Goal: Task Accomplishment & Management: Manage account settings

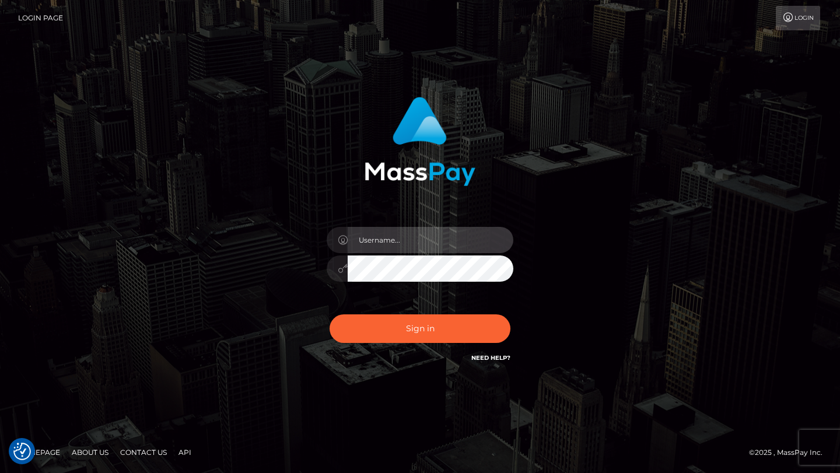
click at [450, 235] on input "text" at bounding box center [431, 240] width 166 height 26
type input "tyler.gig"
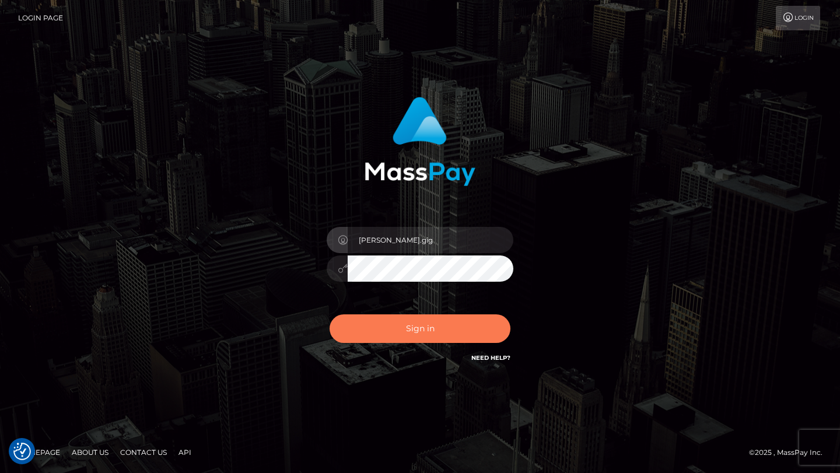
click at [446, 335] on button "Sign in" at bounding box center [420, 328] width 181 height 29
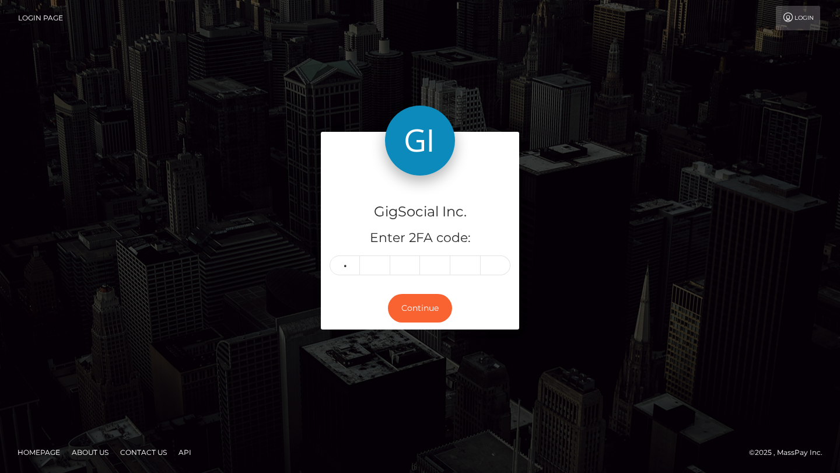
type input "3"
type input "7"
type input "6"
type input "9"
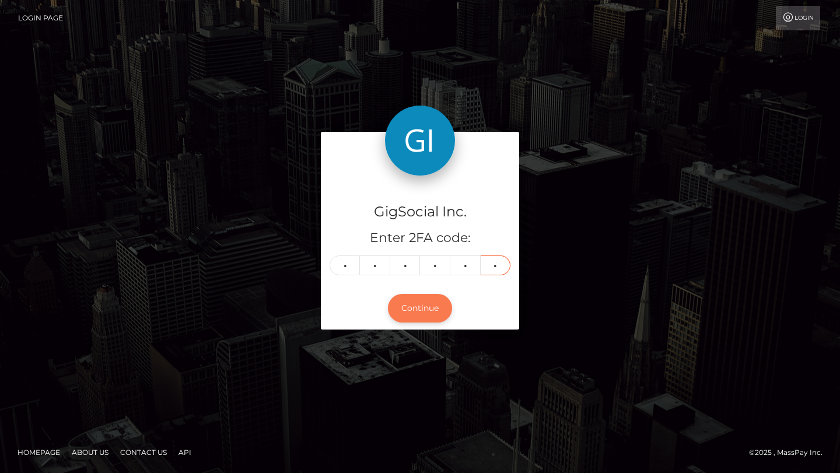
type input "9"
click at [433, 301] on button "Continue" at bounding box center [420, 308] width 64 height 29
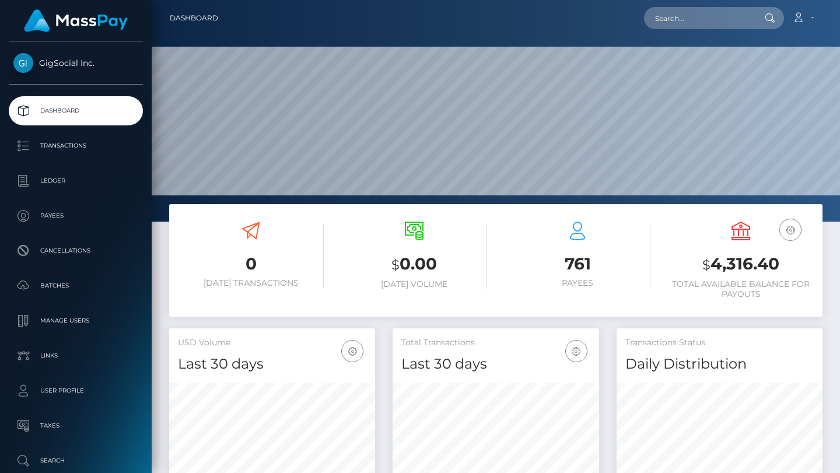
scroll to position [207, 206]
click at [701, 19] on input "text" at bounding box center [699, 18] width 110 height 22
paste input "[EMAIL_ADDRESS][DOMAIN_NAME]"
click at [697, 9] on input "[EMAIL_ADDRESS][DOMAIN_NAME]" at bounding box center [699, 18] width 110 height 22
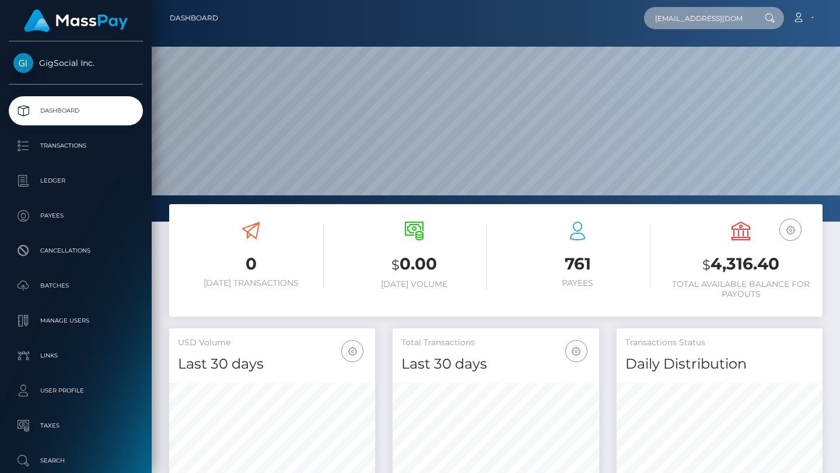
click at [697, 9] on input "[EMAIL_ADDRESS][DOMAIN_NAME]" at bounding box center [699, 18] width 110 height 22
paste input "admin"
type input "[EMAIL_ADDRESS][DOMAIN_NAME]"
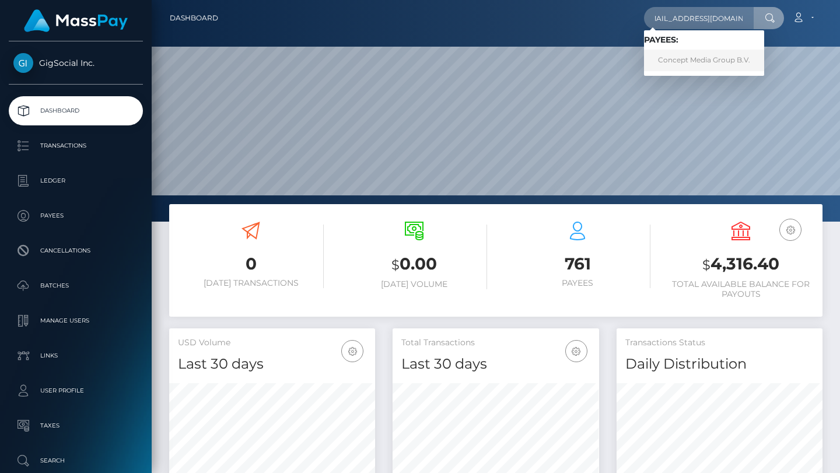
click at [715, 62] on link "Concept Media Group B.V." at bounding box center [704, 61] width 120 height 22
